Goal: Task Accomplishment & Management: Use online tool/utility

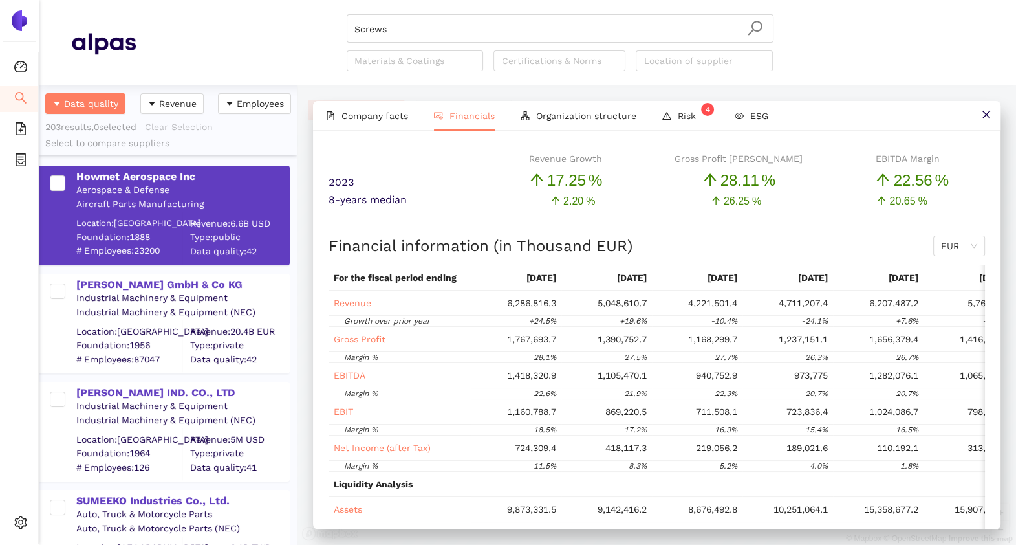
scroll to position [446, 246]
click at [25, 67] on icon "dashboard" at bounding box center [20, 66] width 13 height 13
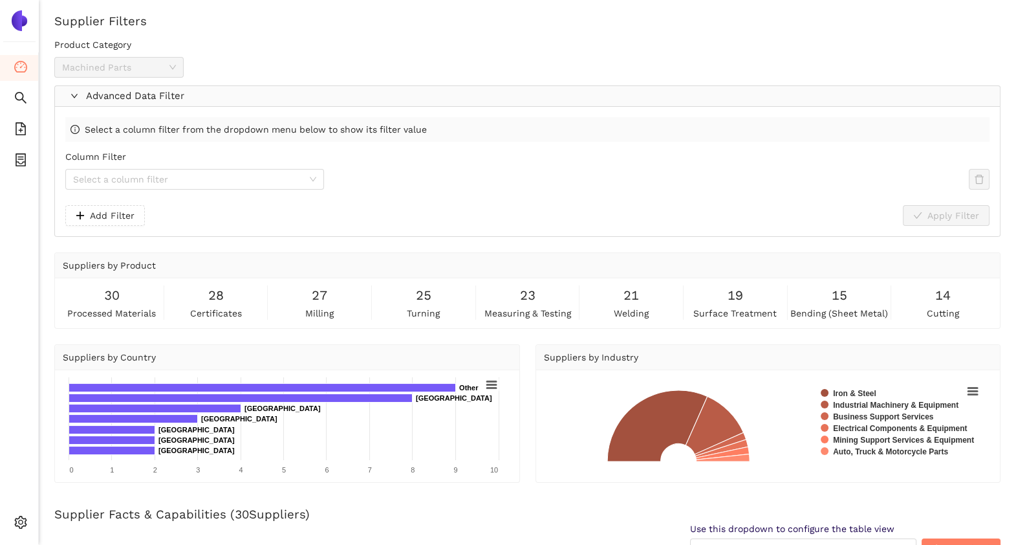
scroll to position [56, 0]
click at [17, 94] on icon "search" at bounding box center [20, 97] width 13 height 13
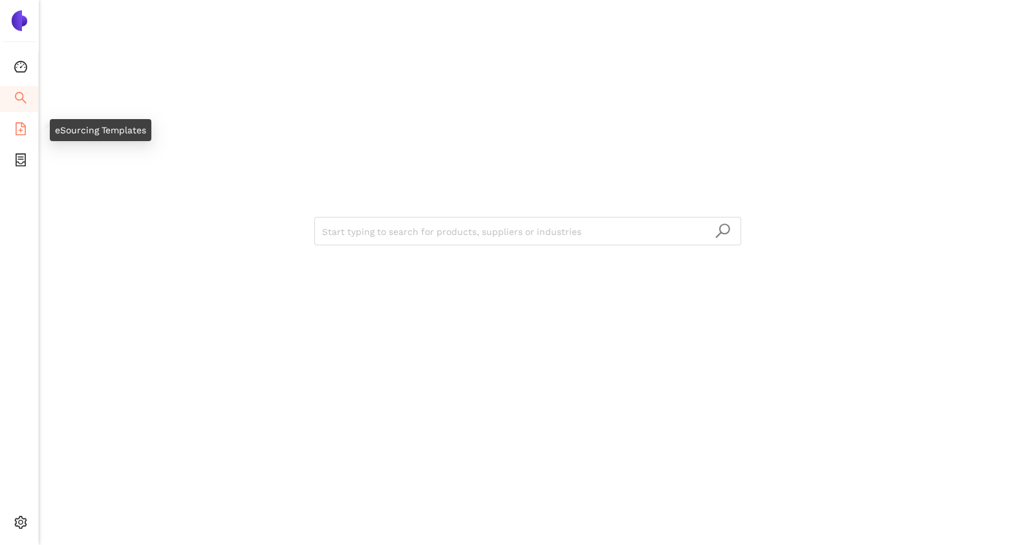
click at [13, 133] on li "eSourcing Templates" at bounding box center [19, 130] width 38 height 26
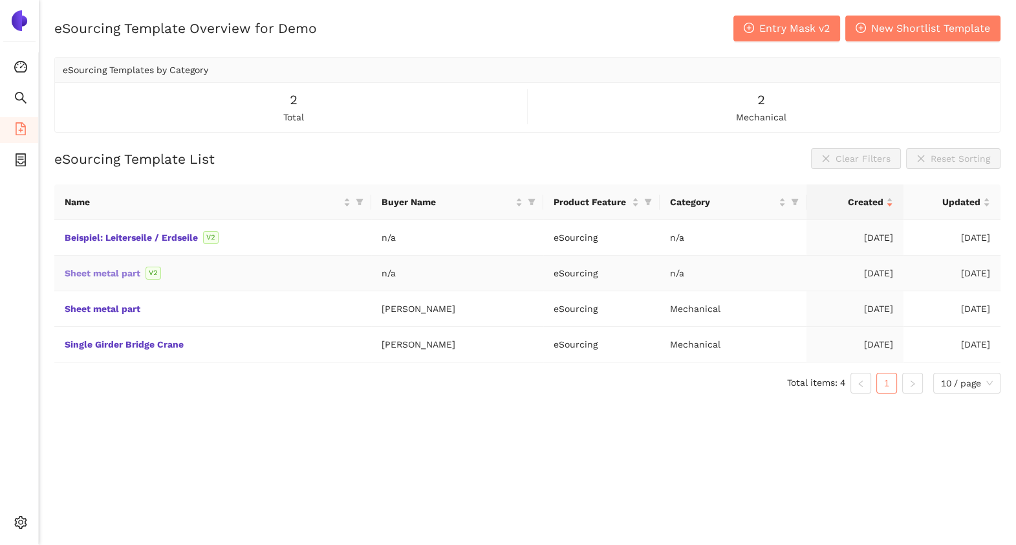
click at [0, 0] on link "Sheet metal part" at bounding box center [0, 0] width 0 height 0
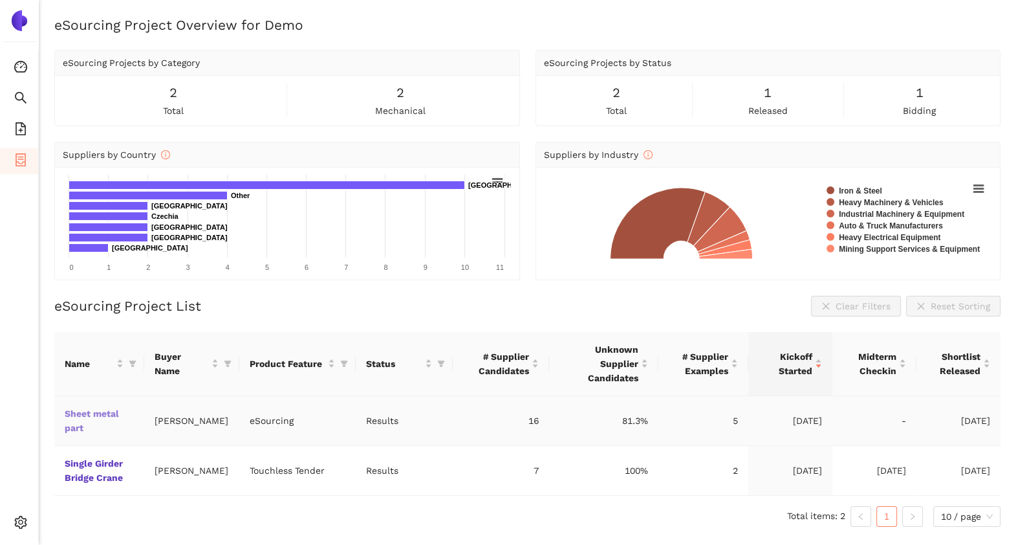
click at [0, 0] on link "Sheet metal part" at bounding box center [0, 0] width 0 height 0
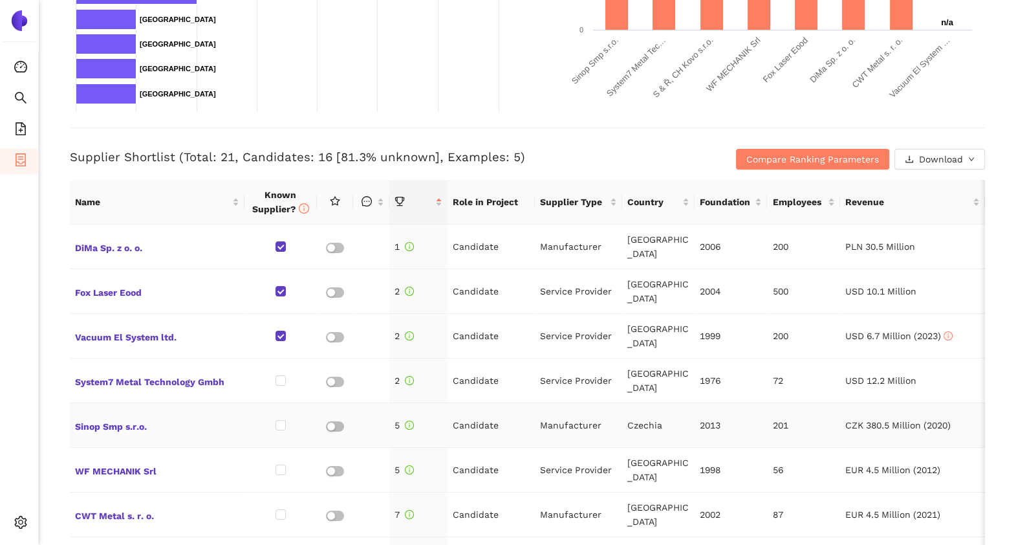
scroll to position [412, 0]
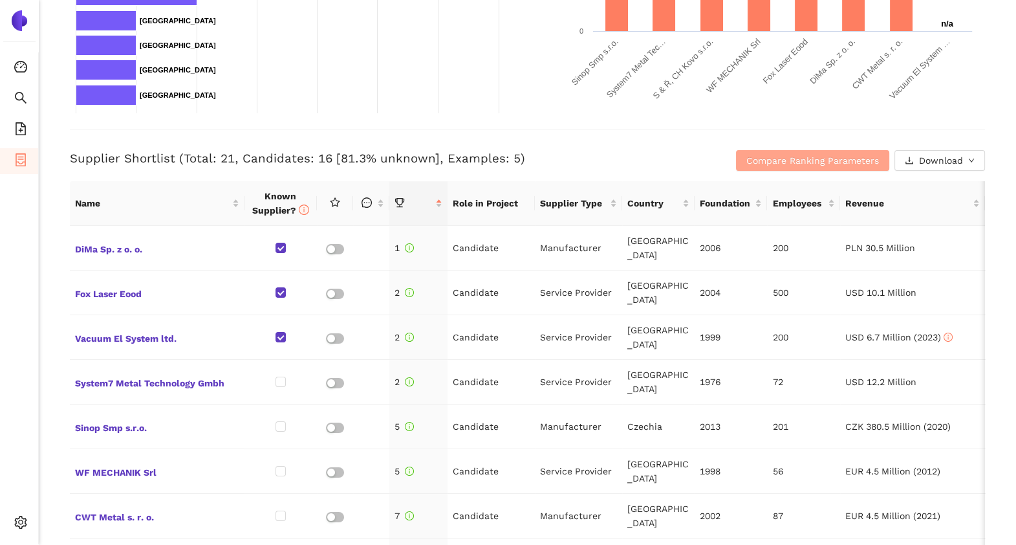
click at [749, 162] on span "Compare Ranking Parameters" at bounding box center [813, 160] width 133 height 14
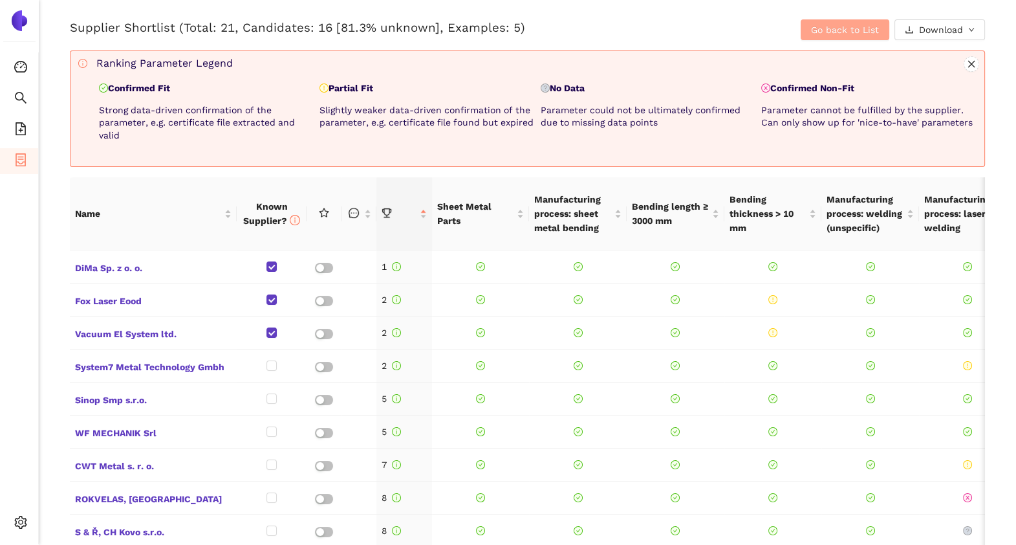
scroll to position [543, 0]
click at [16, 159] on icon "container" at bounding box center [21, 159] width 10 height 13
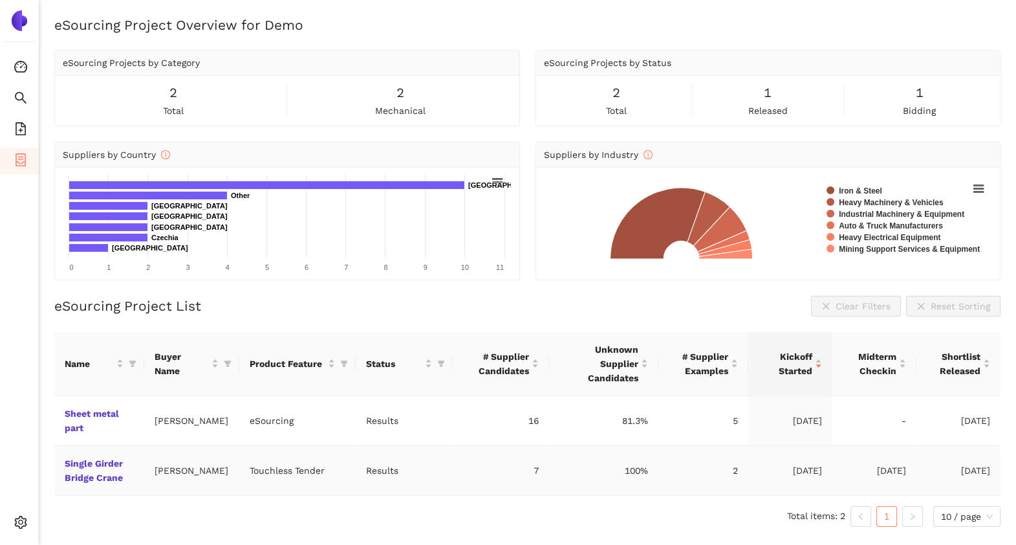
click at [79, 454] on td "Single Girder Bridge Crane" at bounding box center [99, 471] width 90 height 50
click at [0, 0] on link "Single Girder Bridge Crane" at bounding box center [0, 0] width 0 height 0
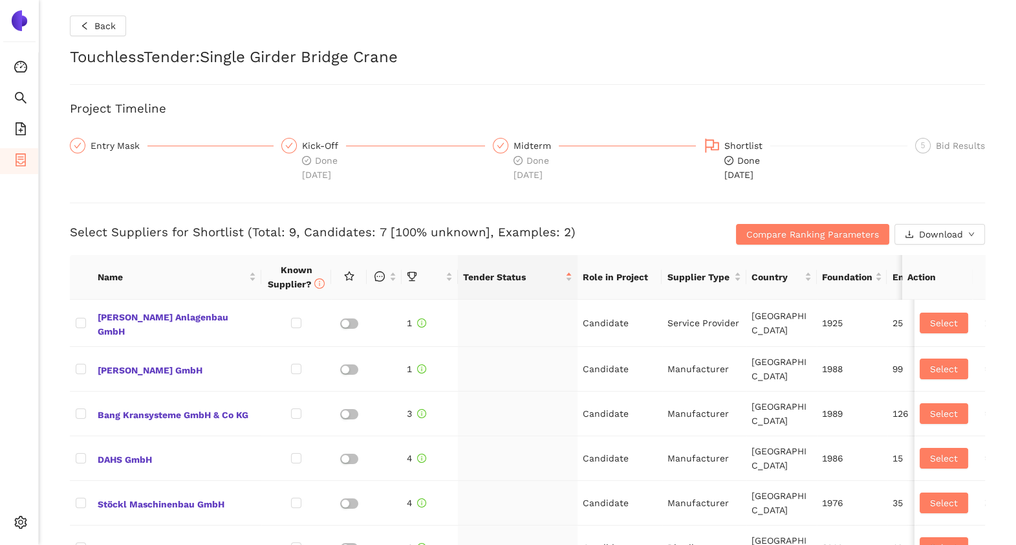
checkbox input "true"
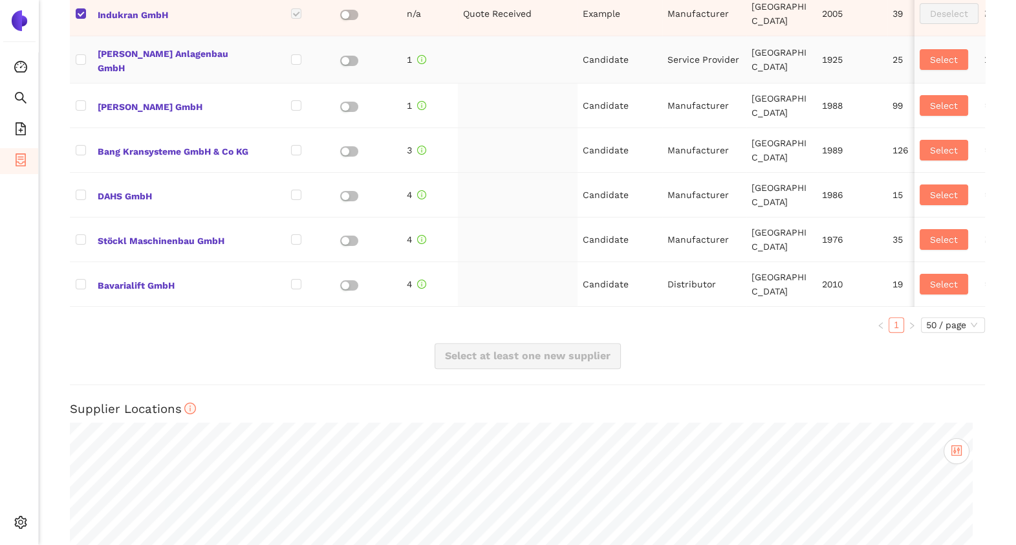
scroll to position [742, 0]
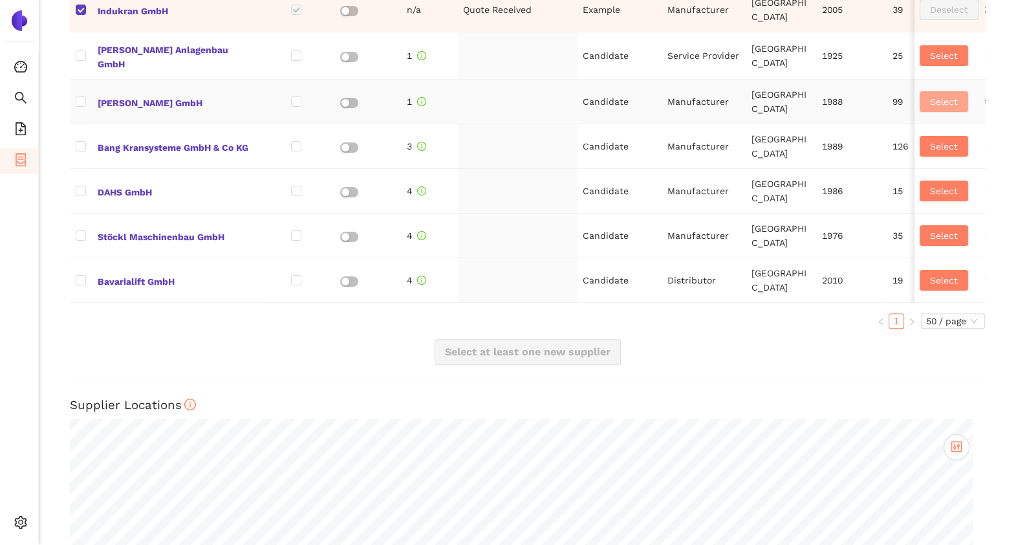
click at [920, 105] on button "Select" at bounding box center [944, 101] width 49 height 21
checkbox input "true"
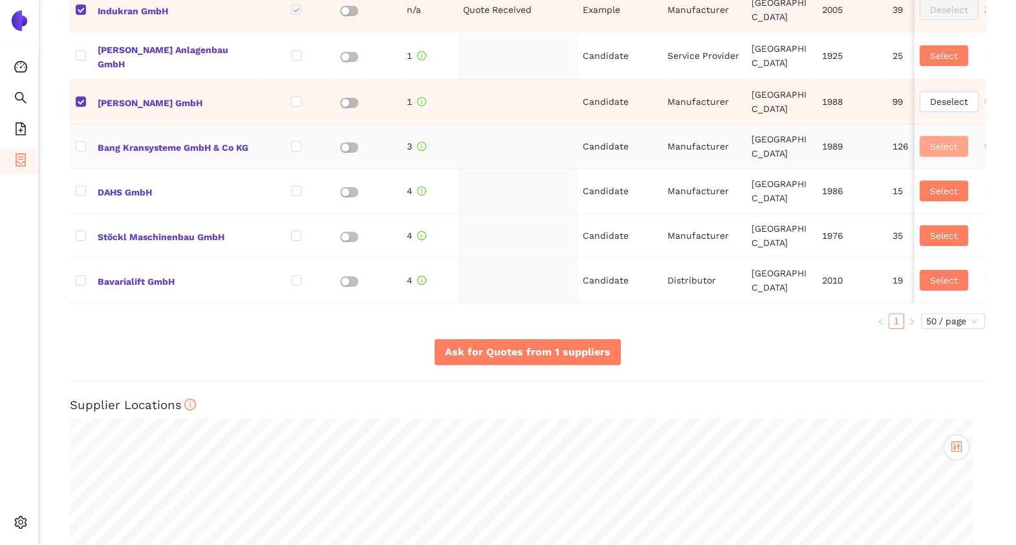
click at [930, 141] on span "Select" at bounding box center [944, 146] width 28 height 14
checkbox input "true"
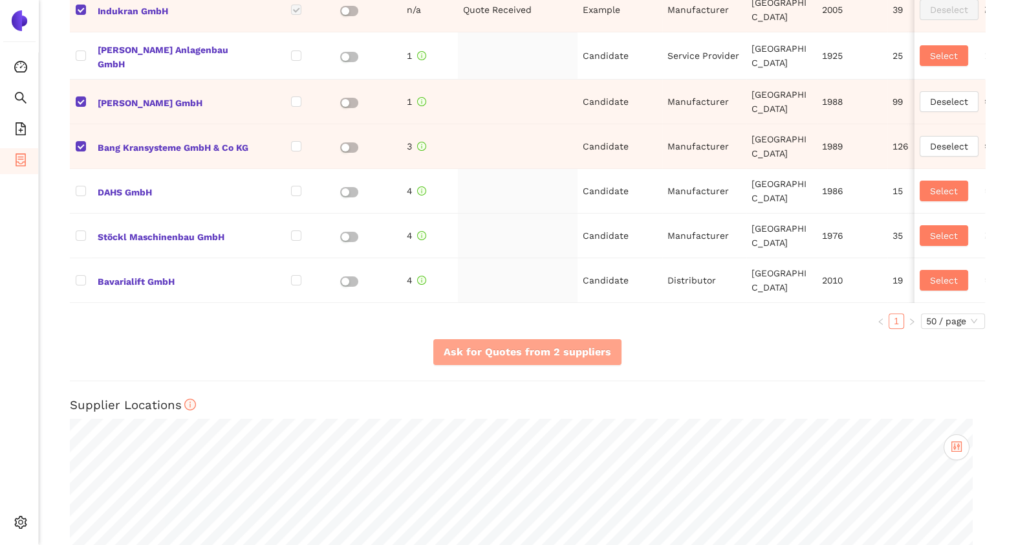
click at [523, 355] on span "Ask for Quotes from 2 suppliers" at bounding box center [528, 352] width 168 height 16
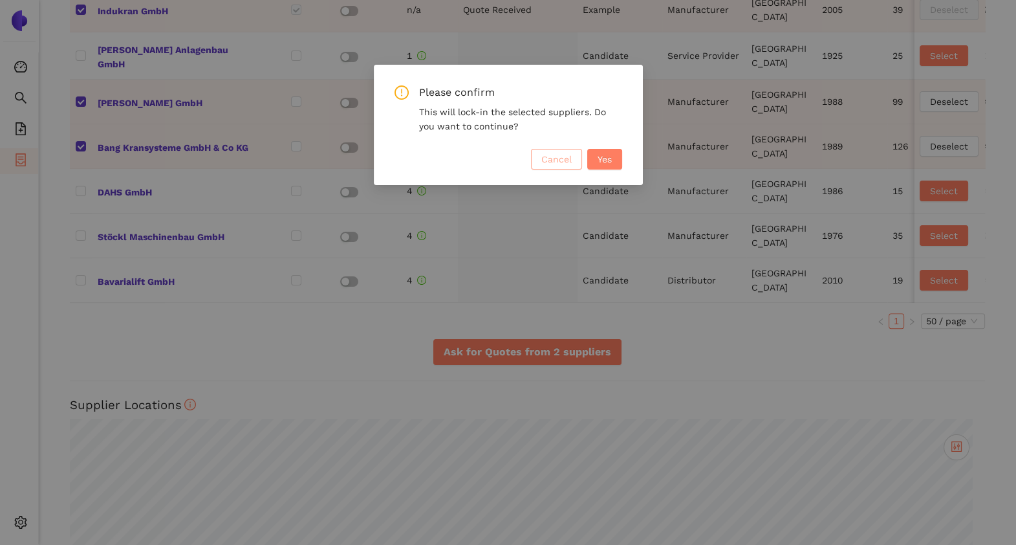
click at [549, 158] on span "Cancel" at bounding box center [556, 159] width 30 height 14
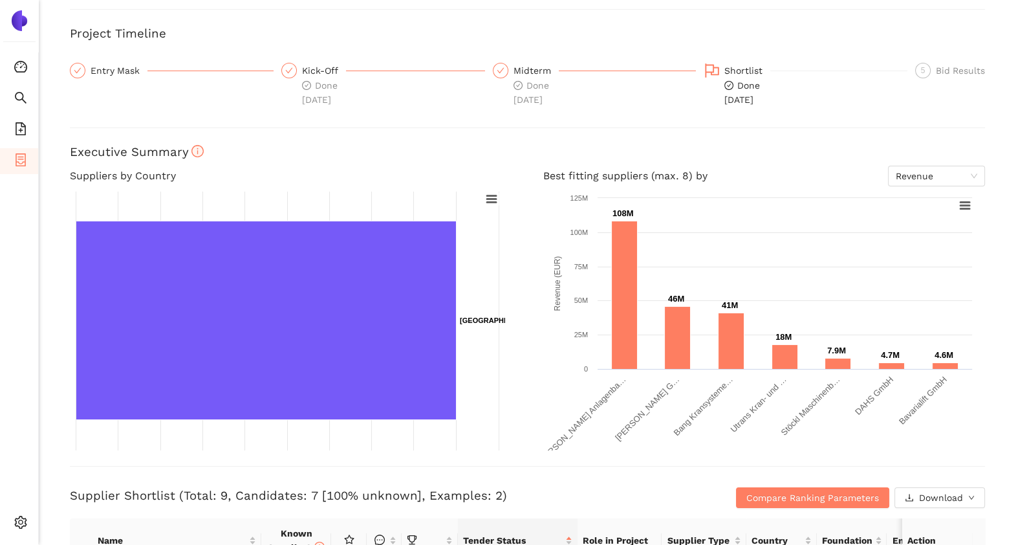
scroll to position [74, 0]
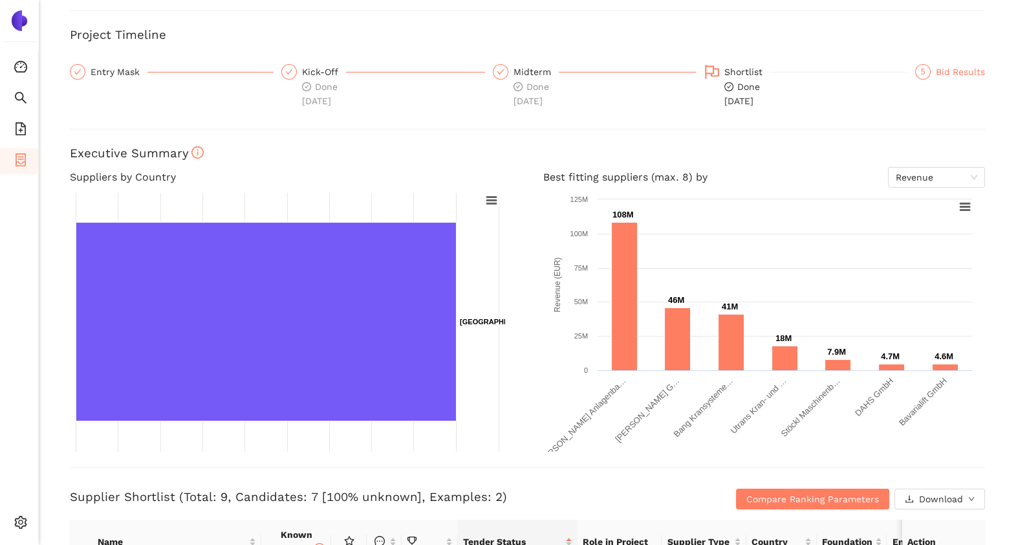
click at [938, 65] on div "Bid Results" at bounding box center [960, 72] width 49 height 16
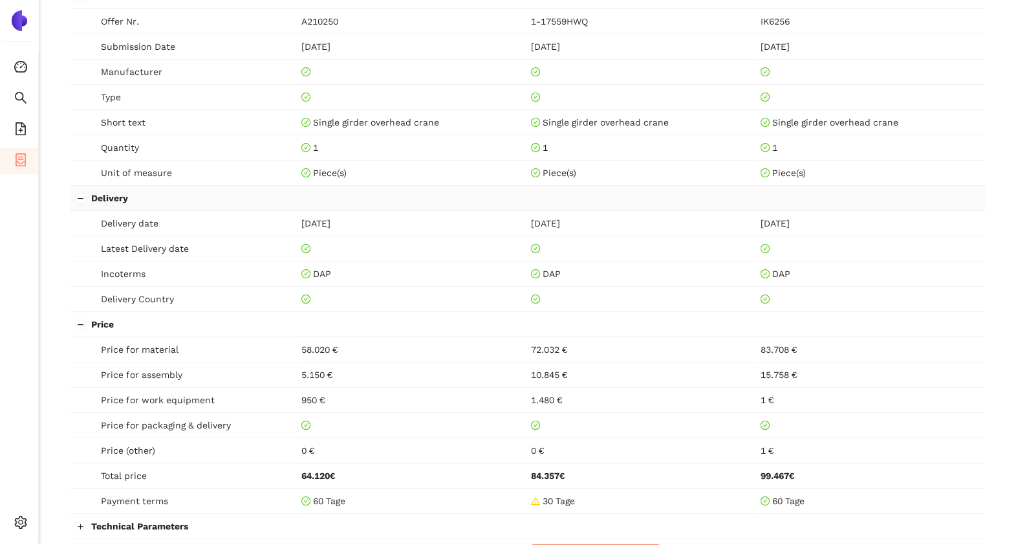
scroll to position [573, 0]
